Goal: Find specific page/section: Find specific page/section

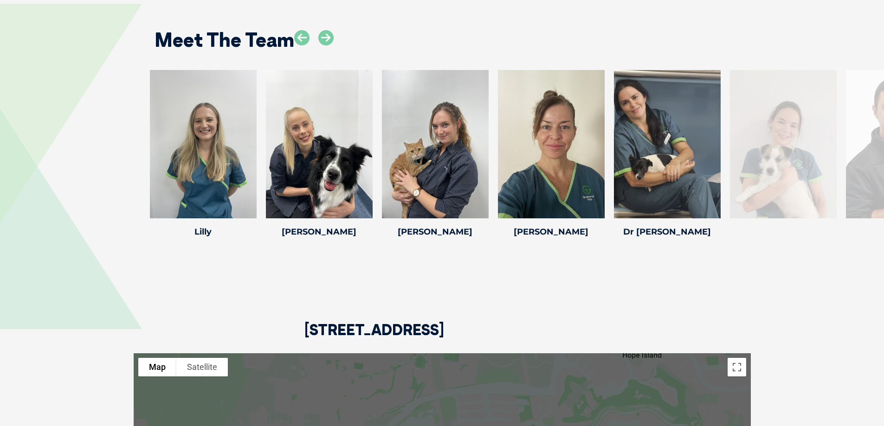
scroll to position [1242, 0]
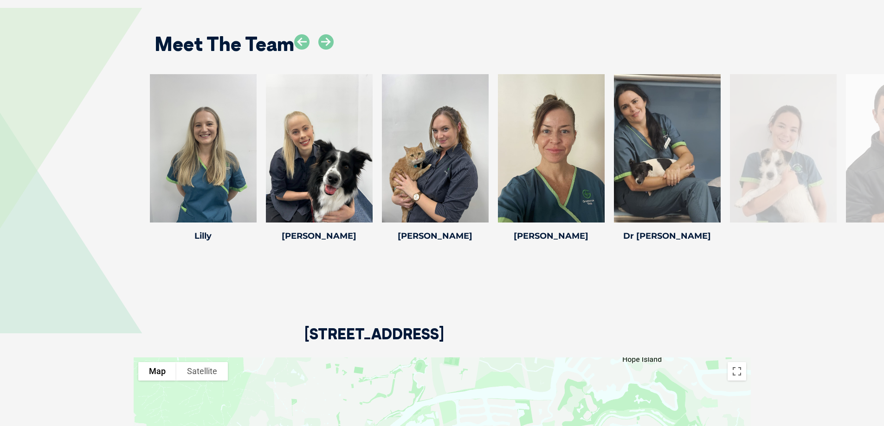
click at [317, 42] on div at bounding box center [313, 49] width 39 height 30
click at [325, 40] on icon at bounding box center [325, 41] width 15 height 15
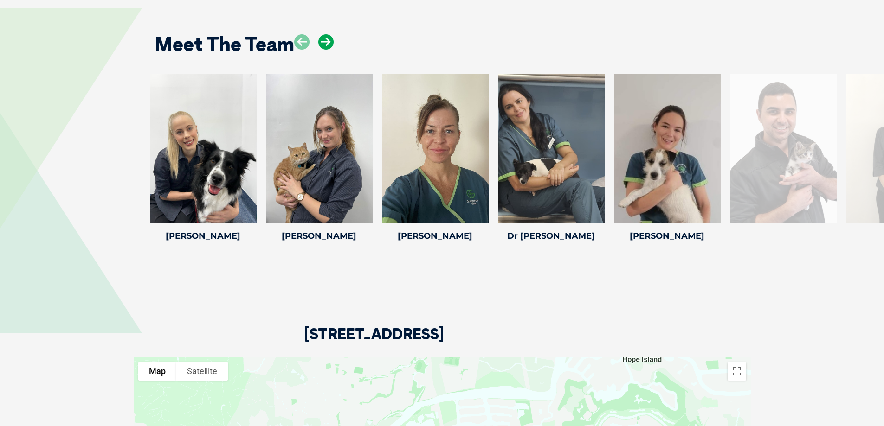
click at [325, 40] on icon at bounding box center [325, 41] width 15 height 15
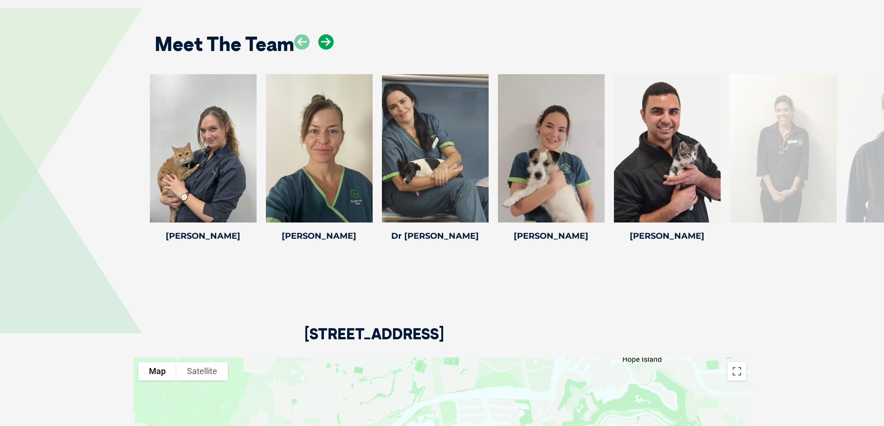
click at [325, 40] on icon at bounding box center [325, 41] width 15 height 15
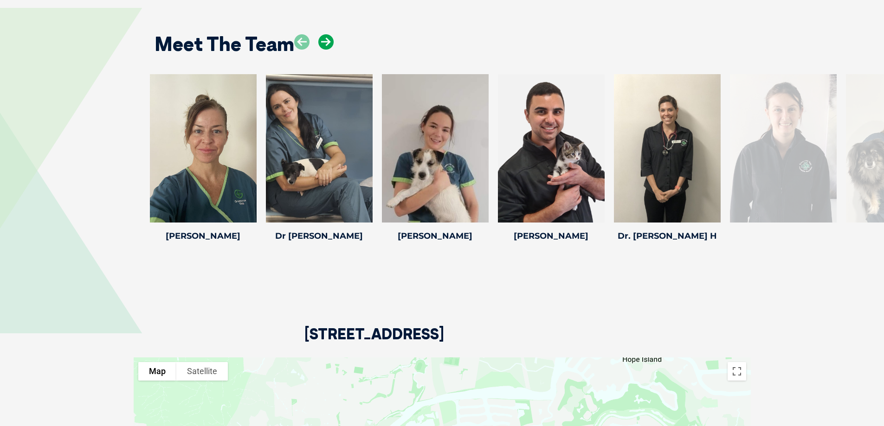
click at [325, 40] on icon at bounding box center [325, 41] width 15 height 15
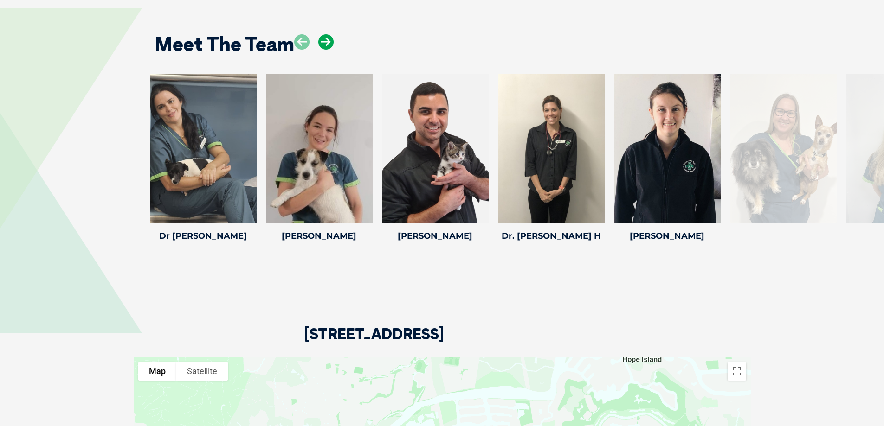
click at [325, 40] on icon at bounding box center [325, 41] width 15 height 15
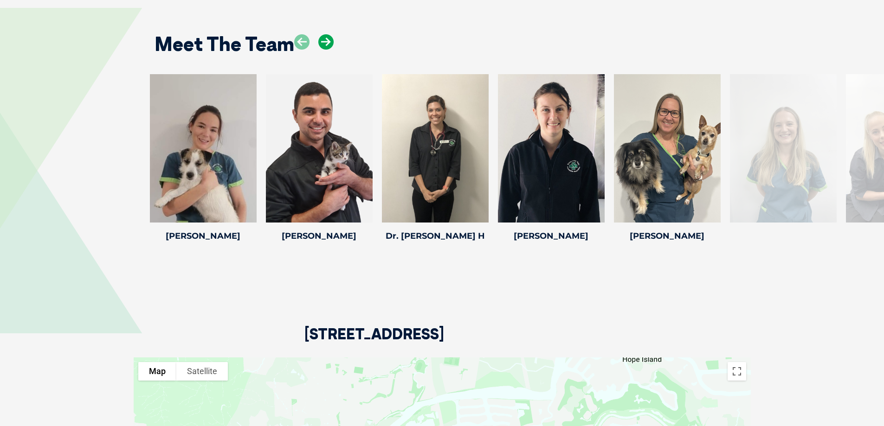
click at [325, 40] on icon at bounding box center [325, 41] width 15 height 15
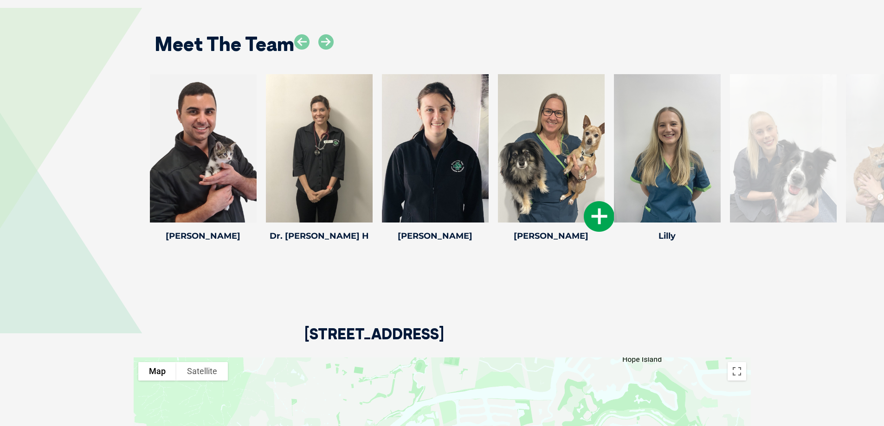
click at [594, 209] on icon at bounding box center [599, 216] width 31 height 31
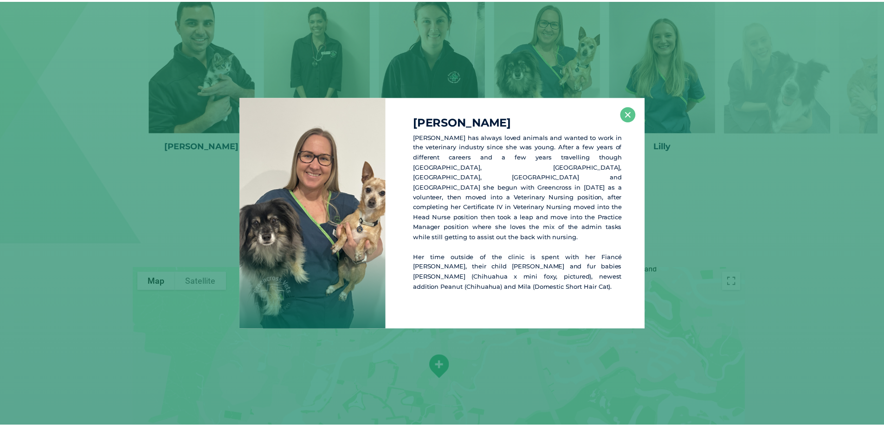
scroll to position [1333, 0]
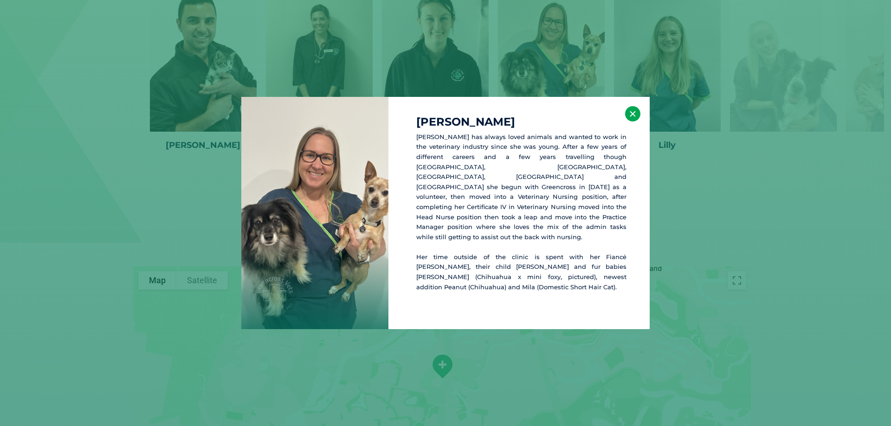
click at [633, 122] on button "×" at bounding box center [632, 113] width 15 height 15
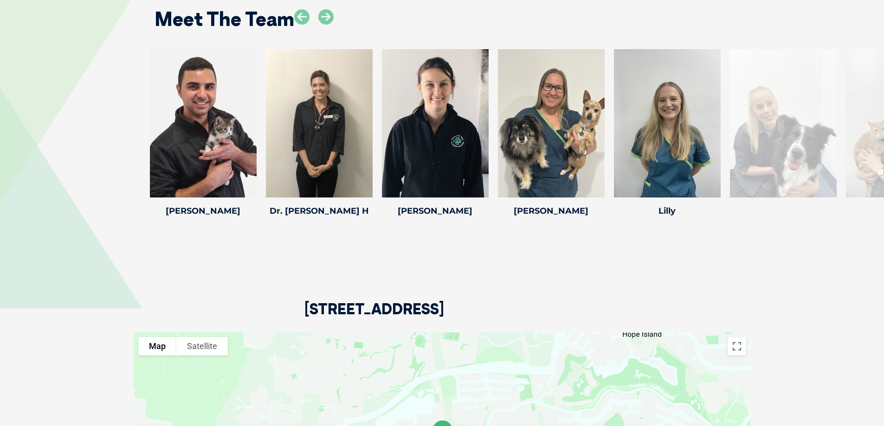
scroll to position [1266, 0]
